Goal: Use online tool/utility: Utilize a website feature to perform a specific function

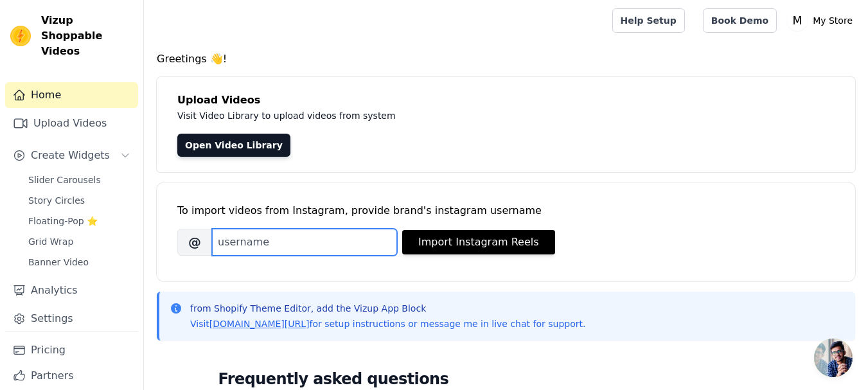
click at [310, 247] on input "Brand's Instagram Username" at bounding box center [304, 242] width 185 height 27
click at [244, 247] on input "Brand's Instagram Username" at bounding box center [304, 242] width 185 height 27
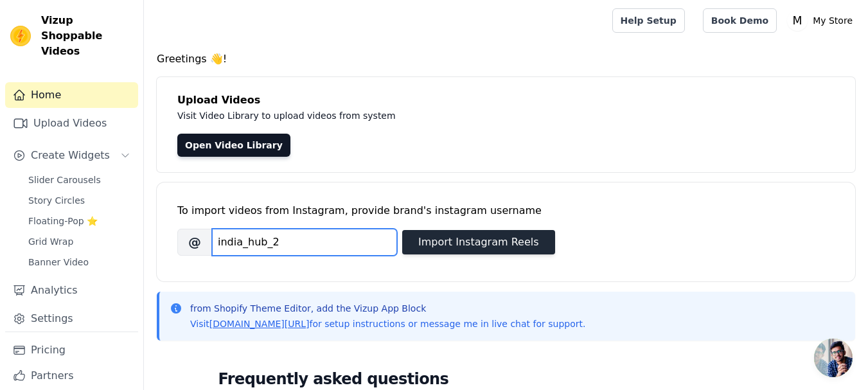
type input "india_hub_2"
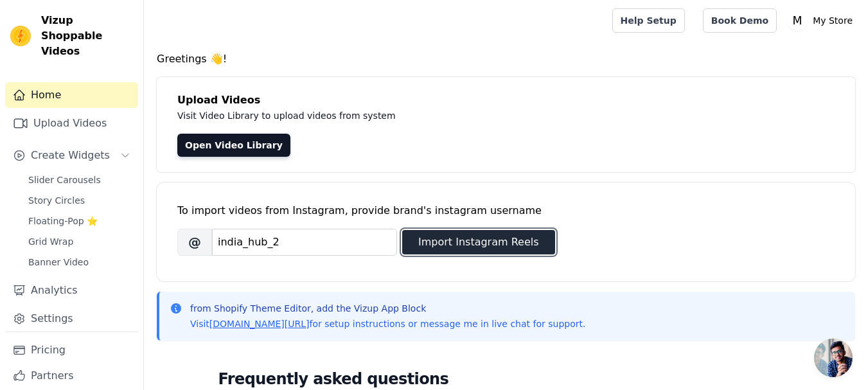
click at [483, 239] on button "Import Instagram Reels" at bounding box center [478, 242] width 153 height 24
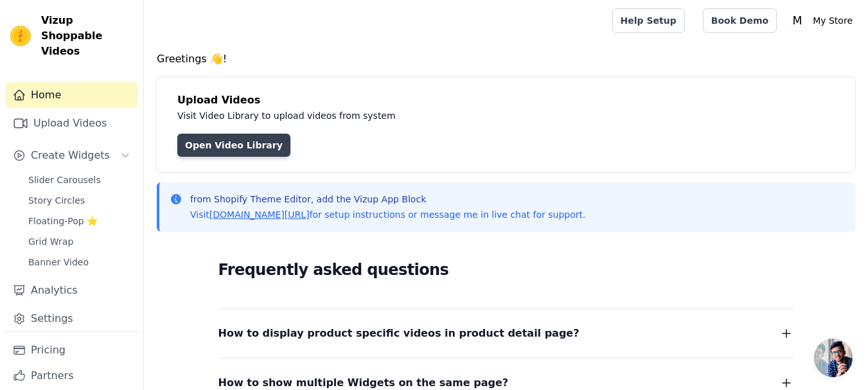
click at [233, 148] on link "Open Video Library" at bounding box center [233, 145] width 113 height 23
